Goal: Task Accomplishment & Management: Manage account settings

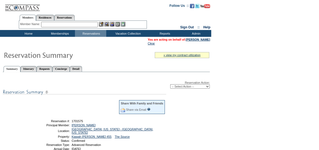
click at [177, 84] on div "Reservation Action: -- Select Action -- Modify Reservation Dates Modify Reserva…" at bounding box center [106, 85] width 207 height 8
click at [178, 87] on select "-- Select Action -- Modify Reservation Dates Modify Reservation Cost Modify Occ…" at bounding box center [189, 86] width 39 height 4
select select "ChangeCost"
click at [170, 85] on select "-- Select Action -- Modify Reservation Dates Modify Reservation Cost Modify Occ…" at bounding box center [189, 86] width 39 height 4
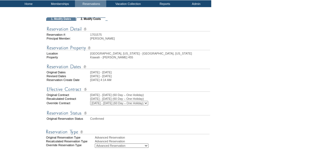
scroll to position [35, 0]
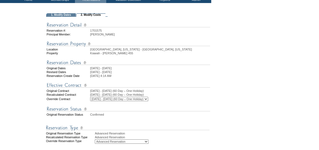
click at [148, 101] on select "[DATE] - [DATE] (Executive 25 Day) [DATE] - [DATE] (Elite 50 Day) [DATE] - [DAT…" at bounding box center [119, 99] width 58 height 4
